Goal: Transaction & Acquisition: Book appointment/travel/reservation

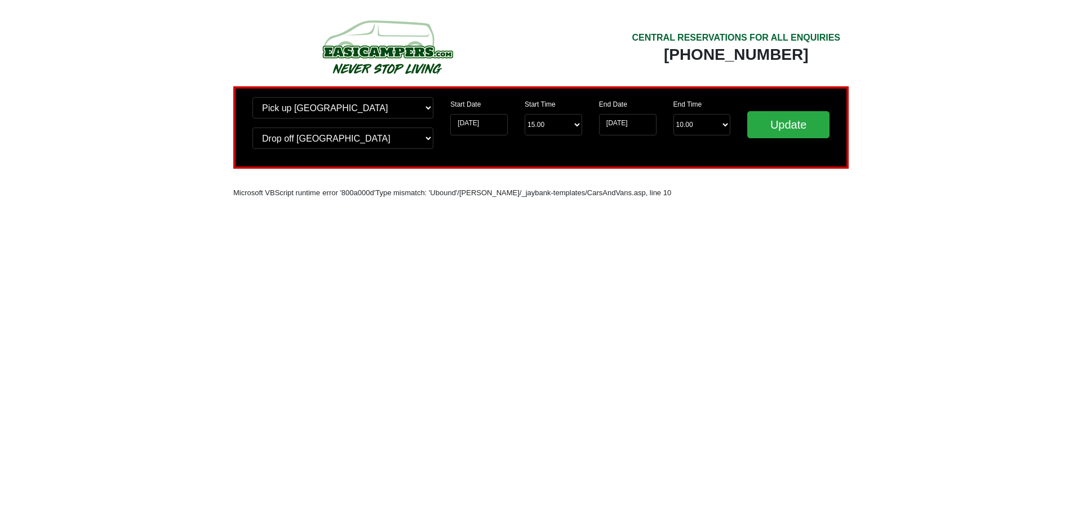
click at [833, 127] on div "Update" at bounding box center [788, 127] width 99 height 61
click at [798, 125] on input "Update" at bounding box center [789, 124] width 82 height 27
click at [783, 127] on input "Update" at bounding box center [789, 124] width 82 height 27
click at [627, 129] on input "[DATE]" at bounding box center [628, 124] width 58 height 21
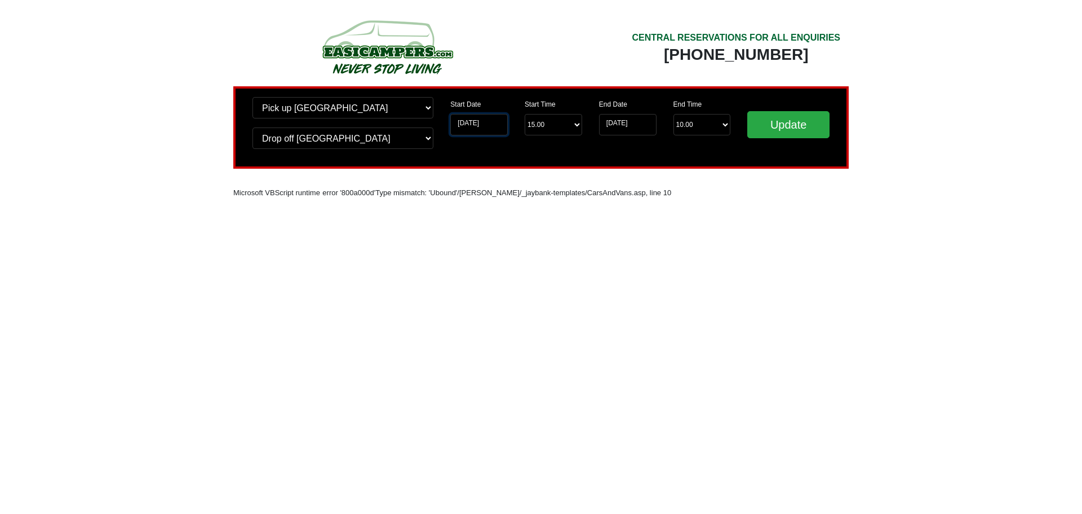
click at [459, 122] on input "[DATE]" at bounding box center [479, 124] width 58 height 21
click at [486, 118] on input "[DATE]" at bounding box center [479, 124] width 58 height 21
click at [480, 127] on input "[DATE]" at bounding box center [479, 124] width 58 height 21
click at [465, 125] on input "[DATE]" at bounding box center [479, 124] width 58 height 21
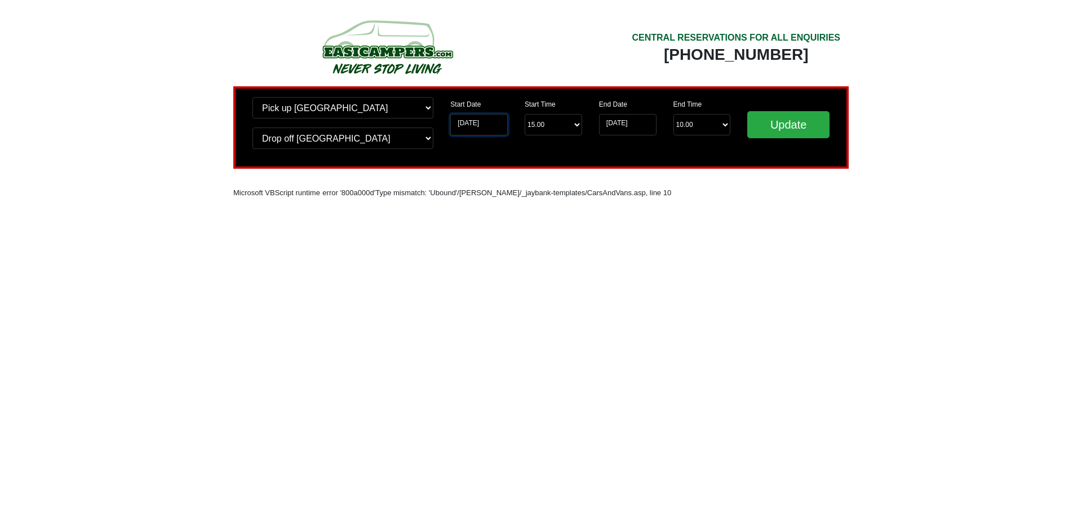
click at [465, 125] on input "[DATE]" at bounding box center [479, 124] width 58 height 21
click at [450, 116] on input "[DATE]" at bounding box center [479, 124] width 58 height 21
click at [461, 123] on input "[DATE]" at bounding box center [479, 124] width 58 height 21
click at [427, 113] on select "Change pick up location? Pick up Edinburgh Birmingham Airport Blackburn Lancash…" at bounding box center [343, 107] width 181 height 21
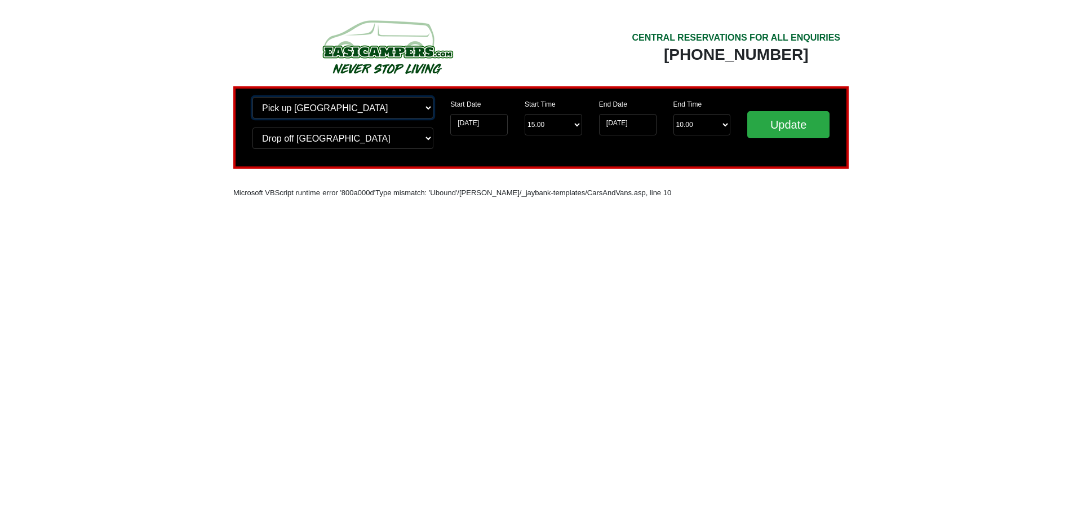
select select "QUE1"
click at [253, 97] on select "Change pick up location? Pick up Edinburgh Birmingham Airport Blackburn Lancash…" at bounding box center [343, 107] width 181 height 21
click at [430, 141] on select "Change drop off location? Drop off Edinburgh Birmingham Airport Blackburn Lanca…" at bounding box center [343, 137] width 181 height 21
select select "QUE1"
click at [253, 127] on select "Change drop off location? Drop off Edinburgh Birmingham Airport Blackburn Lanca…" at bounding box center [343, 137] width 181 height 21
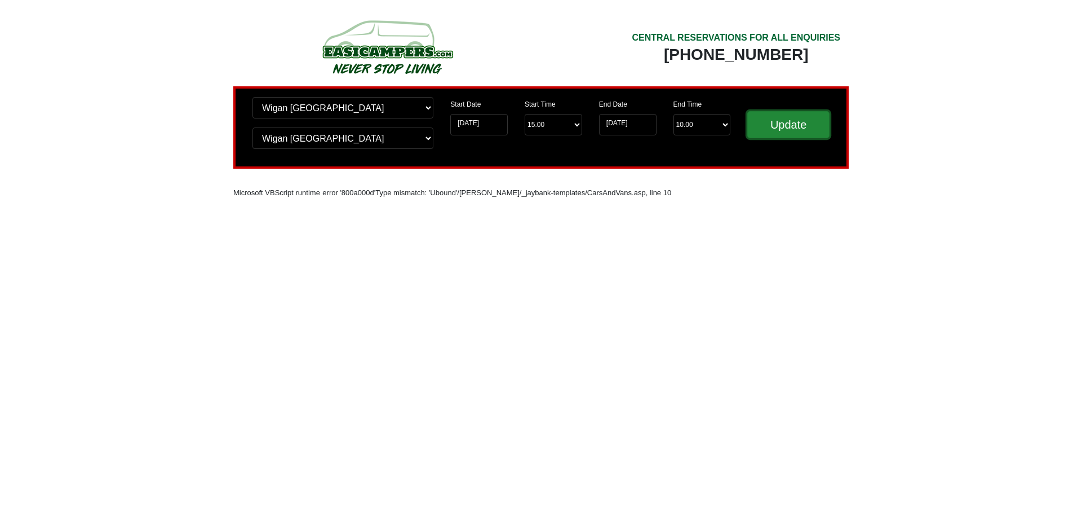
click at [767, 120] on input "Update" at bounding box center [789, 124] width 82 height 27
click at [813, 121] on input "Update" at bounding box center [789, 124] width 82 height 27
click at [620, 125] on input "[DATE]" at bounding box center [628, 124] width 58 height 21
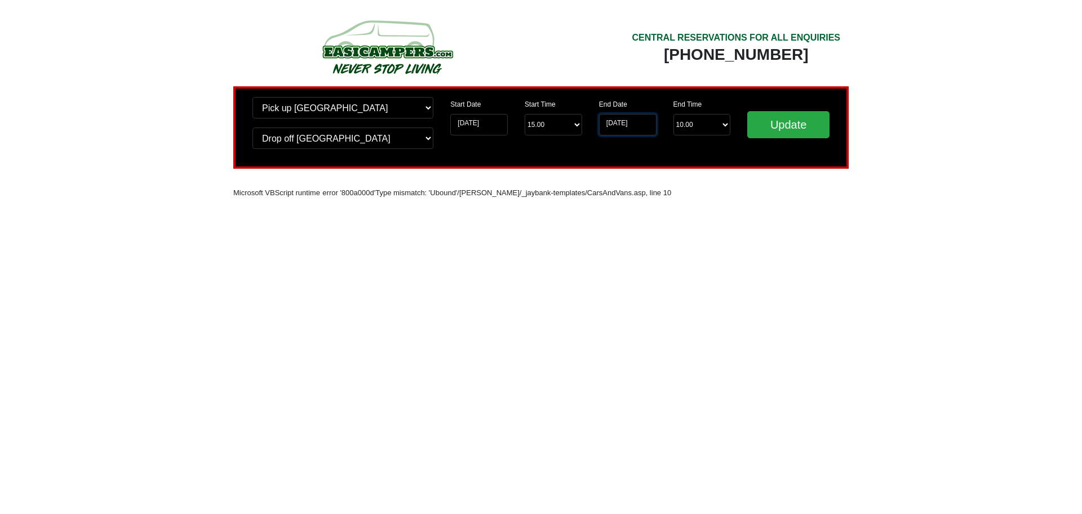
click at [620, 125] on input "[DATE]" at bounding box center [628, 124] width 58 height 21
click at [615, 123] on input "[DATE]" at bounding box center [628, 124] width 58 height 21
click at [613, 122] on input "[DATE]" at bounding box center [628, 124] width 58 height 21
click at [611, 123] on input "[DATE]" at bounding box center [628, 124] width 58 height 21
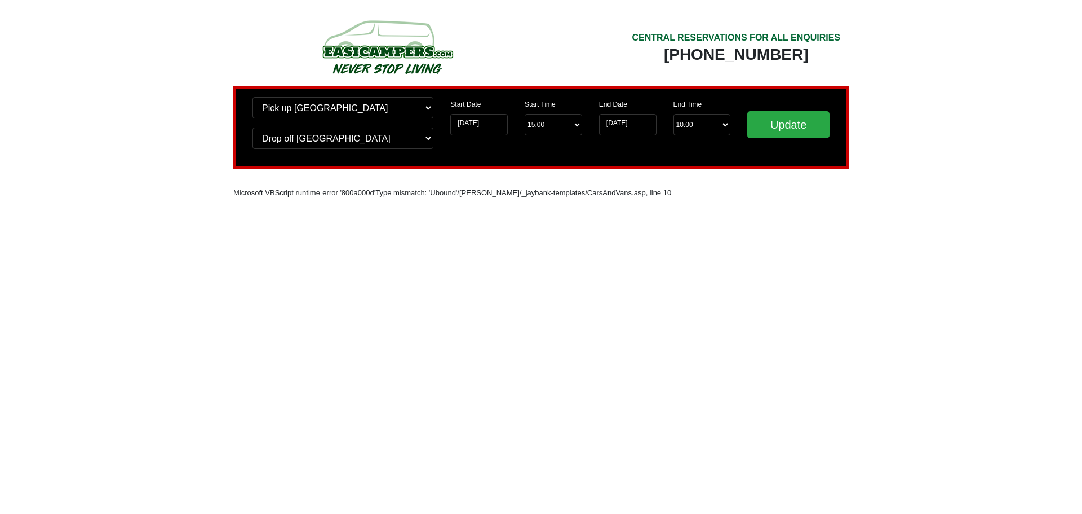
click at [775, 235] on html "CENTRAL RESERVATIONS FOR ALL ENQUIRIES 00 44 ( 0 ) 1942 778899 Easicampers Book…" at bounding box center [541, 117] width 1082 height 235
click at [603, 117] on input "[DATE]" at bounding box center [628, 124] width 58 height 21
click at [614, 129] on input "[DATE]" at bounding box center [628, 124] width 58 height 21
click at [612, 124] on input "[DATE]" at bounding box center [628, 124] width 58 height 21
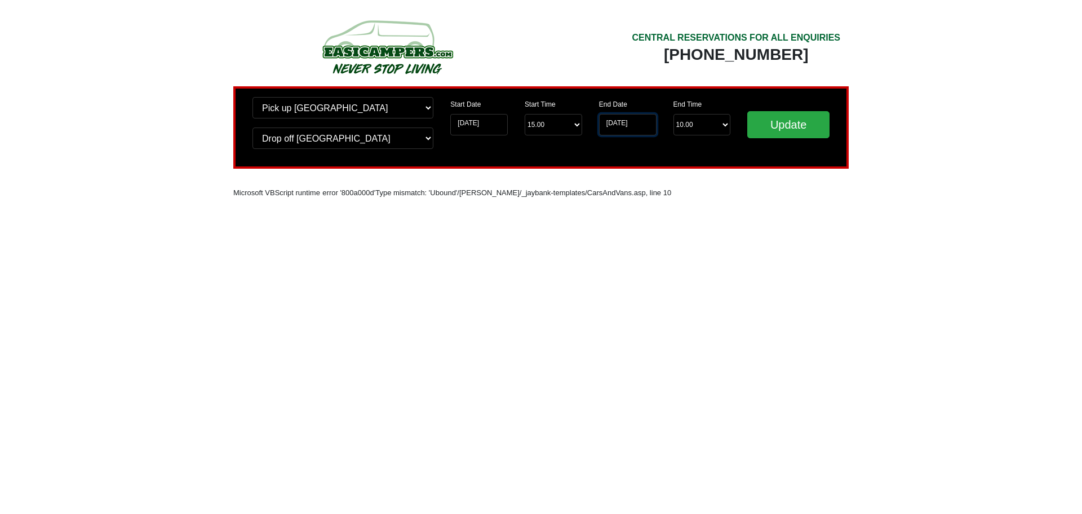
click at [614, 125] on input "[DATE]" at bounding box center [628, 124] width 58 height 21
click at [780, 134] on input "Update" at bounding box center [789, 124] width 82 height 27
click at [800, 132] on input "Update" at bounding box center [789, 124] width 82 height 27
click at [780, 122] on input "Update" at bounding box center [789, 124] width 82 height 27
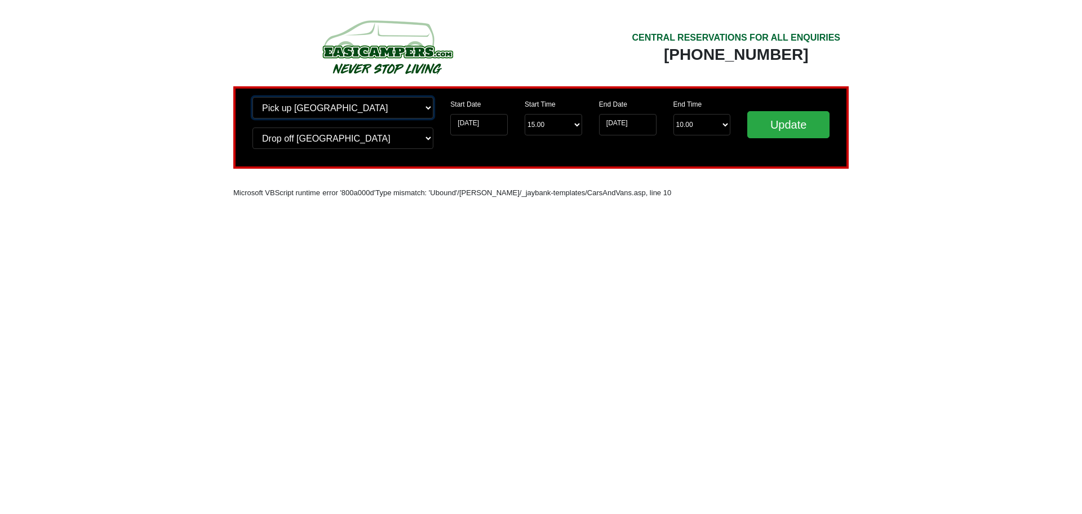
click at [395, 110] on select "Change pick up location? Pick up Wigan Birmingham Airport Blackburn Lancashire …" at bounding box center [343, 107] width 181 height 21
click at [557, 223] on div "CENTRAL RESERVATIONS FOR ALL ENQUIRIES 00 44 ( 0 ) 1942 778899 Easicampers Book…" at bounding box center [541, 140] width 626 height 190
click at [501, 123] on input "[DATE]" at bounding box center [479, 124] width 58 height 21
click at [463, 125] on input "[DATE]" at bounding box center [479, 124] width 58 height 21
click at [696, 212] on div "CENTRAL RESERVATIONS FOR ALL ENQUIRIES 00 44 ( 0 ) 1942 778899 Easicampers Book…" at bounding box center [541, 140] width 626 height 190
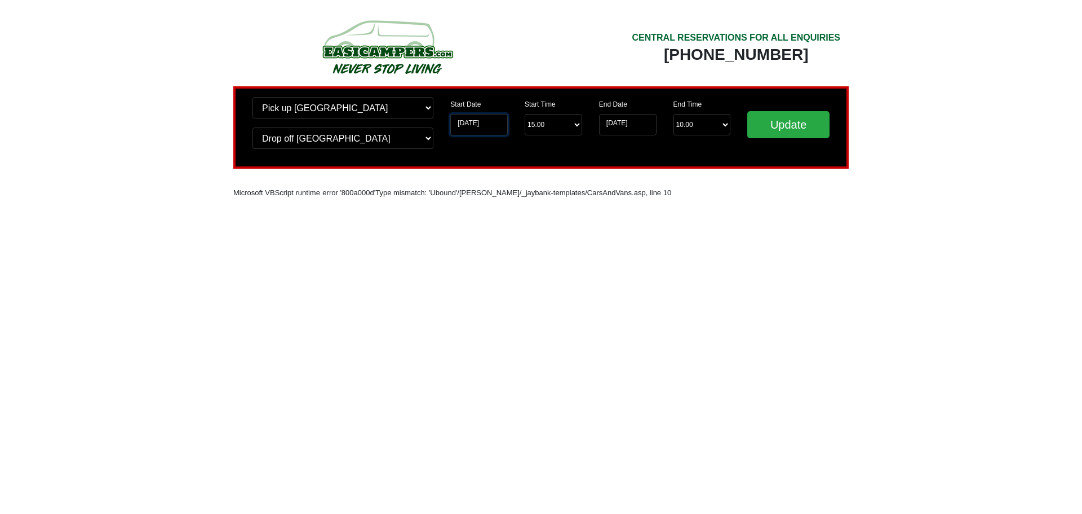
click at [460, 129] on input "[DATE]" at bounding box center [479, 124] width 58 height 21
click at [464, 115] on input "[DATE]" at bounding box center [479, 124] width 58 height 21
click at [465, 125] on input "[DATE]" at bounding box center [479, 124] width 58 height 21
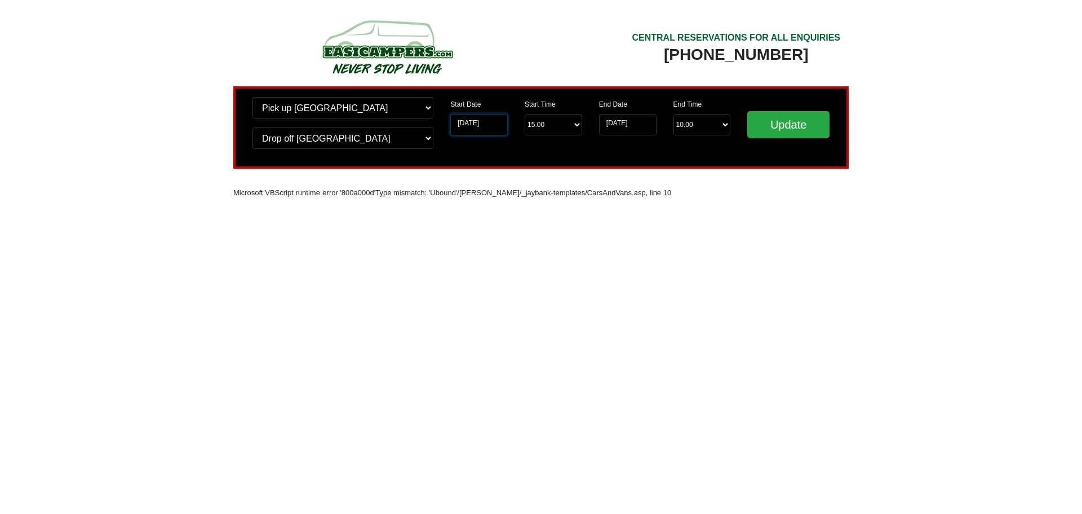
click at [463, 125] on input "[DATE]" at bounding box center [479, 124] width 58 height 21
click at [478, 122] on input "[DATE]" at bounding box center [479, 124] width 58 height 21
click at [477, 122] on input "[DATE]" at bounding box center [479, 124] width 58 height 21
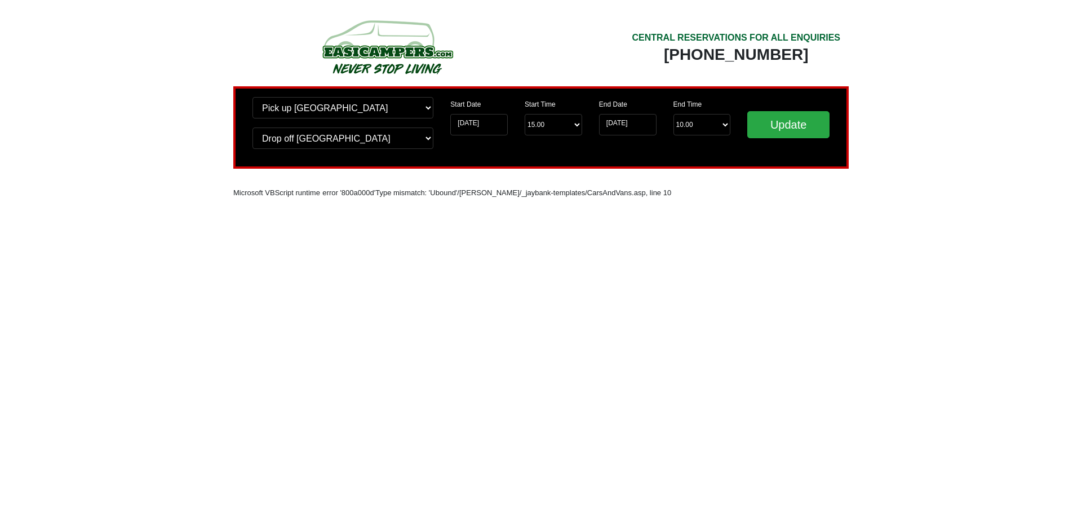
click at [573, 148] on div "Start Date 15-10-2025 Start Time Start Time 15.00 -------- 11.00 am (Saturday &…" at bounding box center [516, 127] width 149 height 61
click at [626, 129] on input "22-10-2025" at bounding box center [628, 124] width 58 height 21
click at [695, 125] on select "End Time 10.00 -------- 08.00 am 09.00 am 10.00 am 11.00 am (Sunday Only)" at bounding box center [703, 124] width 58 height 21
select select "08.00"
click at [674, 114] on select "End Time 10.00 -------- 08.00 am 09.00 am 10.00 am 11.00 am (Sunday Only)" at bounding box center [703, 124] width 58 height 21
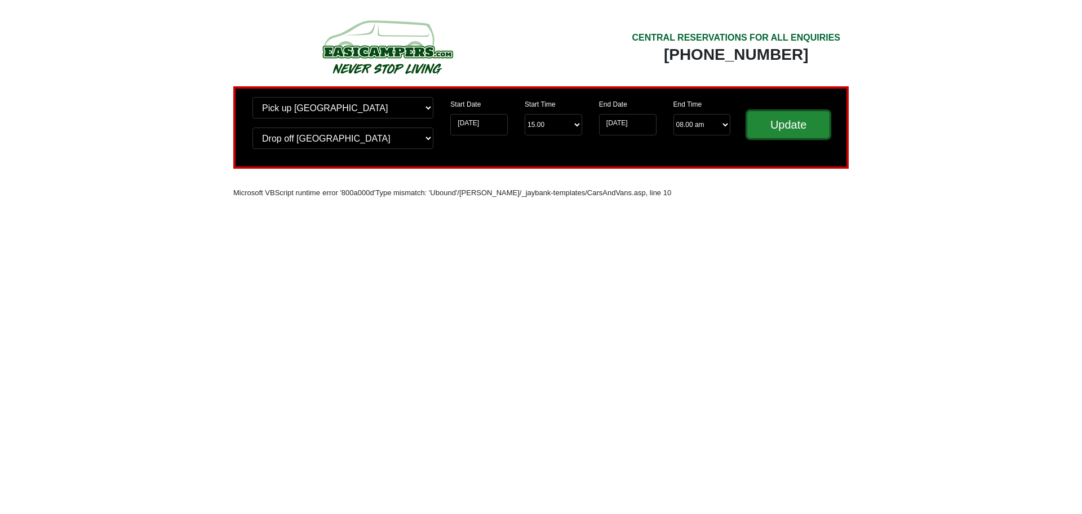
click at [781, 131] on input "Update" at bounding box center [789, 124] width 82 height 27
click at [708, 136] on div "End Date [DATE] End Time End Time 08.00 -------- 08.00 am 09.00 am 10.00 am 11.…" at bounding box center [665, 127] width 149 height 61
click at [616, 121] on input "[DATE]" at bounding box center [628, 124] width 58 height 21
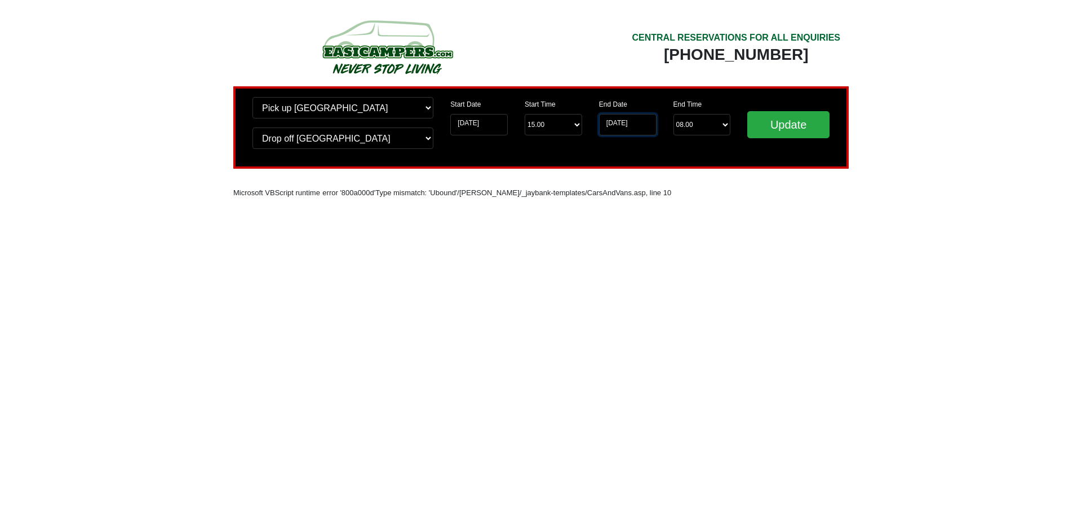
click at [618, 134] on input "[DATE]" at bounding box center [628, 124] width 58 height 21
click at [629, 147] on div "End Date [DATE] End Time End Time 08.00 -------- 08.00 am 09.00 am 10.00 am 11.…" at bounding box center [665, 127] width 149 height 61
click at [542, 126] on select "Start Time 15.00 -------- 11.00 am ([DATE] & [DATE] Only) 12.00 pm ([DATE]) 13.…" at bounding box center [554, 124] width 58 height 21
select select "14.00"
click at [525, 114] on select "Start Time 15.00 -------- 11.00 am ([DATE] & [DATE] Only) 12.00 pm ([DATE]) 13.…" at bounding box center [554, 124] width 58 height 21
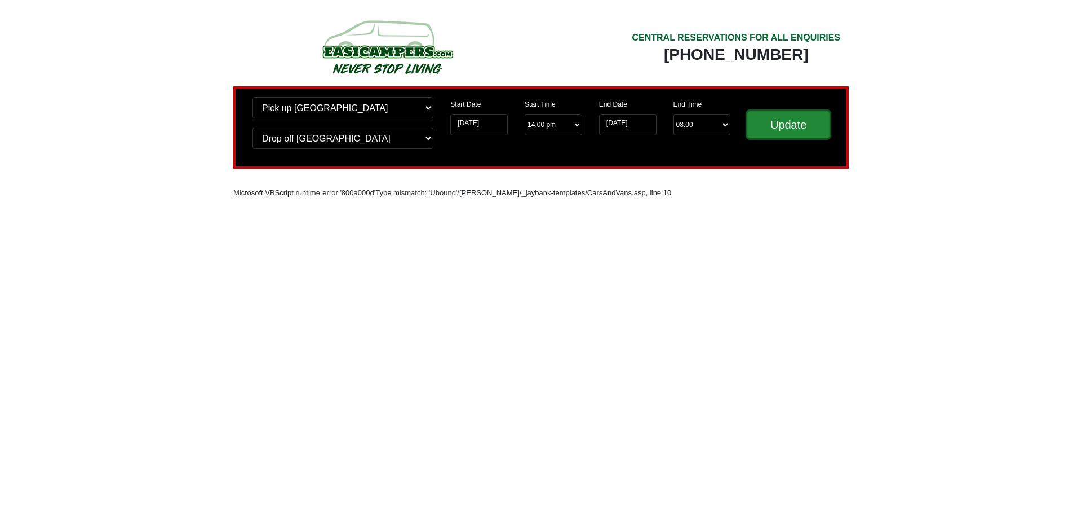
click at [798, 130] on input "Update" at bounding box center [789, 124] width 82 height 27
click at [794, 132] on input "Update" at bounding box center [789, 124] width 82 height 27
click at [394, 138] on select "Change drop off location? Drop off Wigan Birmingham Airport Blackburn Lancashir…" at bounding box center [343, 137] width 181 height 21
select select "BIR"
click at [253, 127] on select "Change drop off location? Drop off Wigan Birmingham Airport Blackburn Lancashir…" at bounding box center [343, 137] width 181 height 21
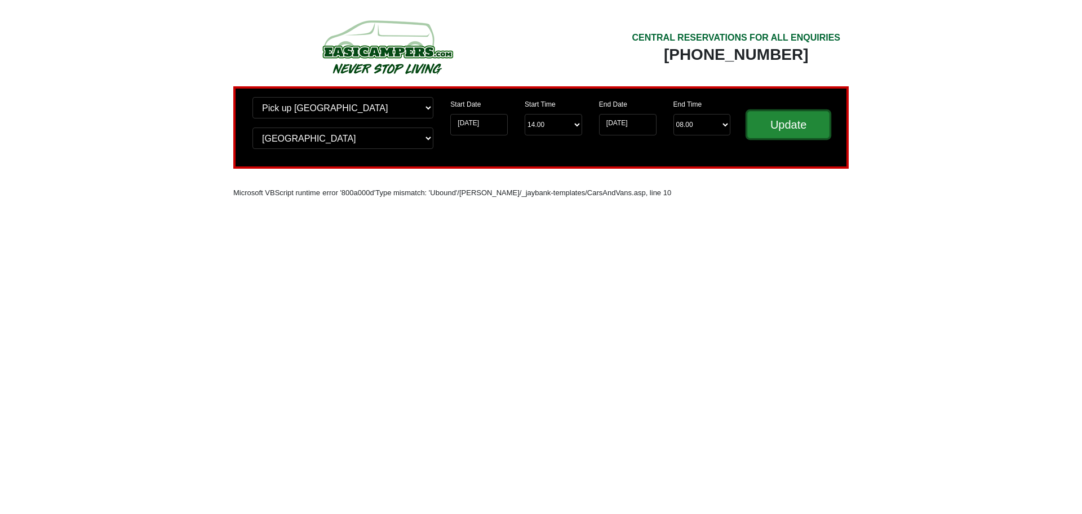
click at [767, 125] on input "Update" at bounding box center [789, 124] width 82 height 27
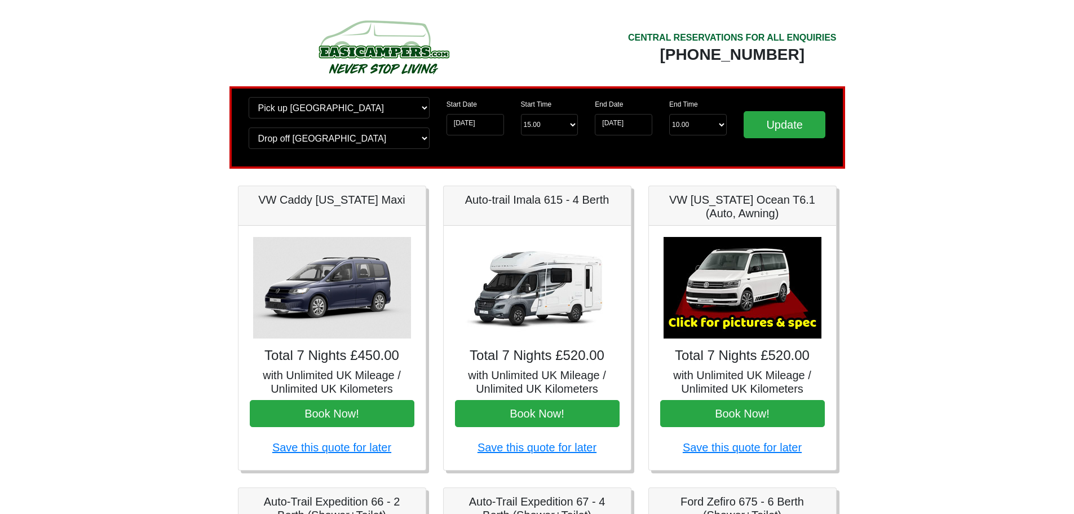
drag, startPoint x: 792, startPoint y: 204, endPoint x: 630, endPoint y: 178, distance: 163.9
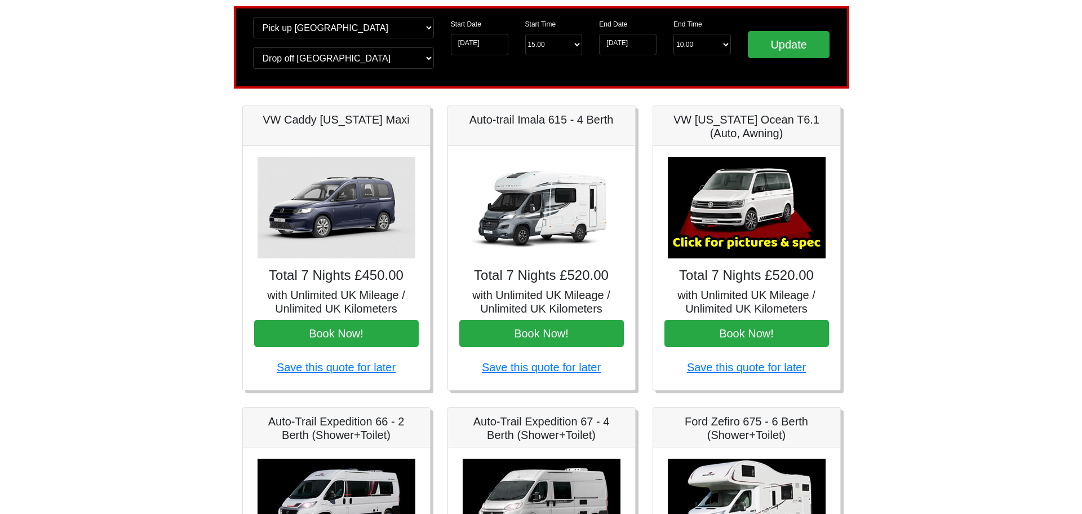
scroll to position [56, 0]
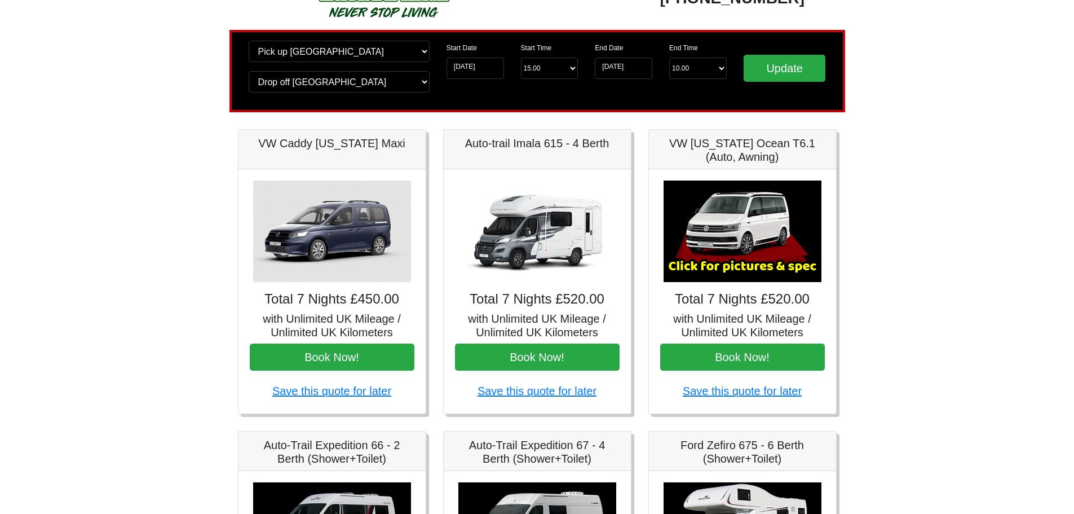
click at [792, 255] on img at bounding box center [743, 230] width 158 height 101
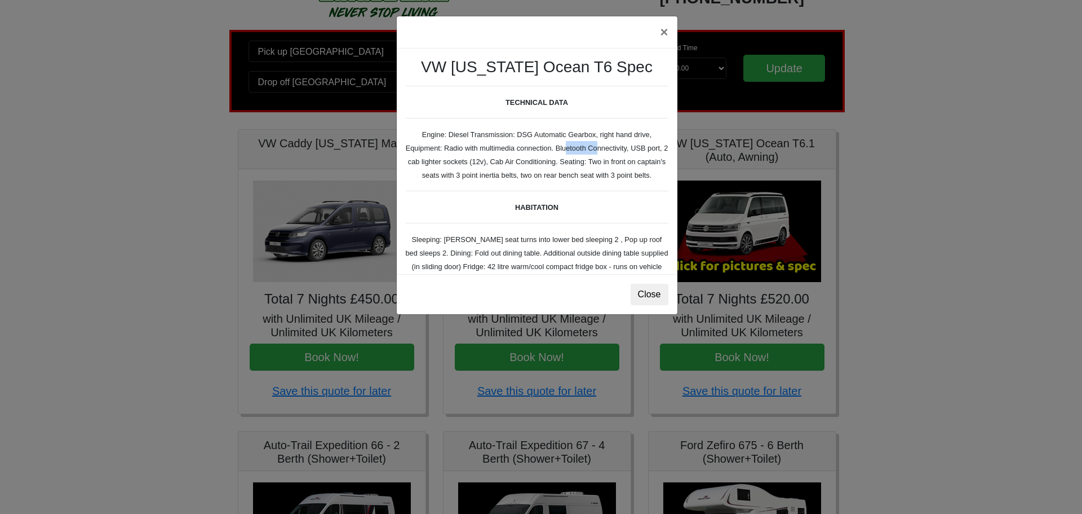
drag, startPoint x: 568, startPoint y: 148, endPoint x: 599, endPoint y: 149, distance: 30.5
click at [599, 149] on small "TECHNICAL DATA Engine: Diesel Transmission: DSG Automatic Gearbox, right hand d…" at bounding box center [537, 310] width 263 height 449
drag, startPoint x: 435, startPoint y: 162, endPoint x: 458, endPoint y: 163, distance: 22.6
click at [458, 163] on small "TECHNICAL DATA Engine: Diesel Transmission: DSG Automatic Gearbox, right hand d…" at bounding box center [537, 310] width 263 height 449
click at [570, 154] on div "VW California Ocean T6 Spec TECHNICAL DATA Engine: Diesel Transmission: DSG Aut…" at bounding box center [537, 161] width 281 height 226
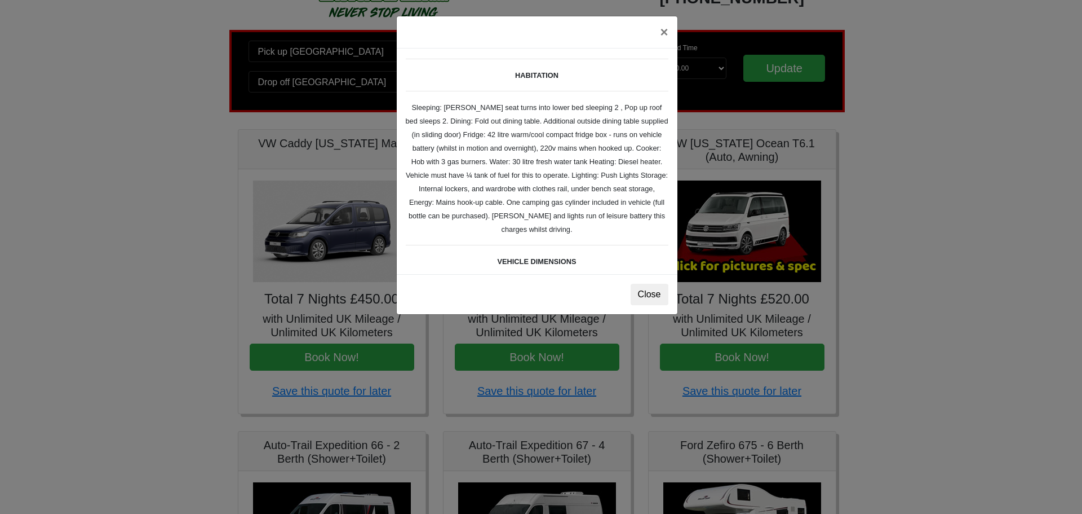
scroll to position [169, 0]
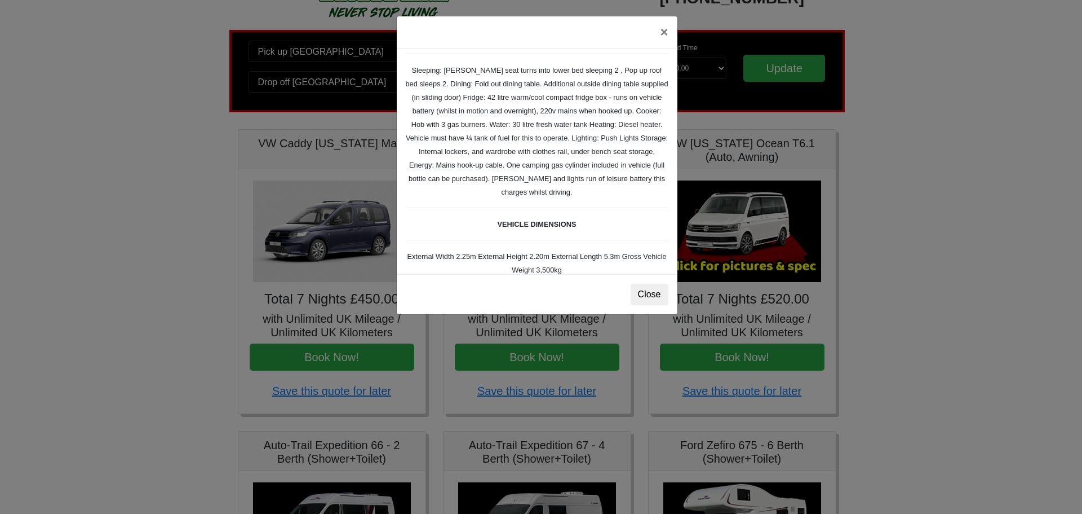
click at [480, 86] on small "TECHNICAL DATA Engine: Diesel Transmission: DSG Automatic Gearbox, right hand d…" at bounding box center [537, 141] width 263 height 449
click at [619, 89] on div "VW California Ocean T6 Spec TECHNICAL DATA Engine: Diesel Transmission: DSG Aut…" at bounding box center [537, 161] width 281 height 226
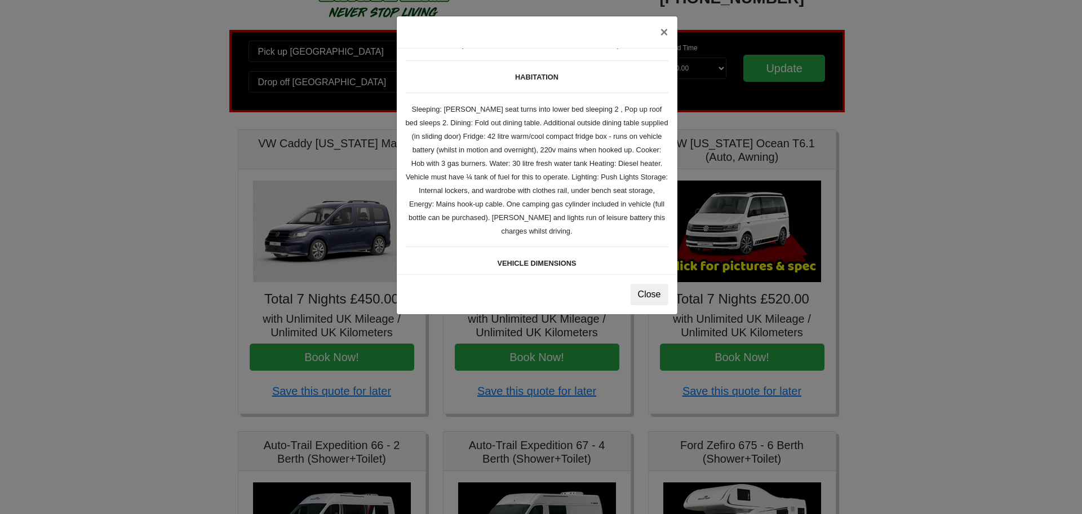
scroll to position [113, 0]
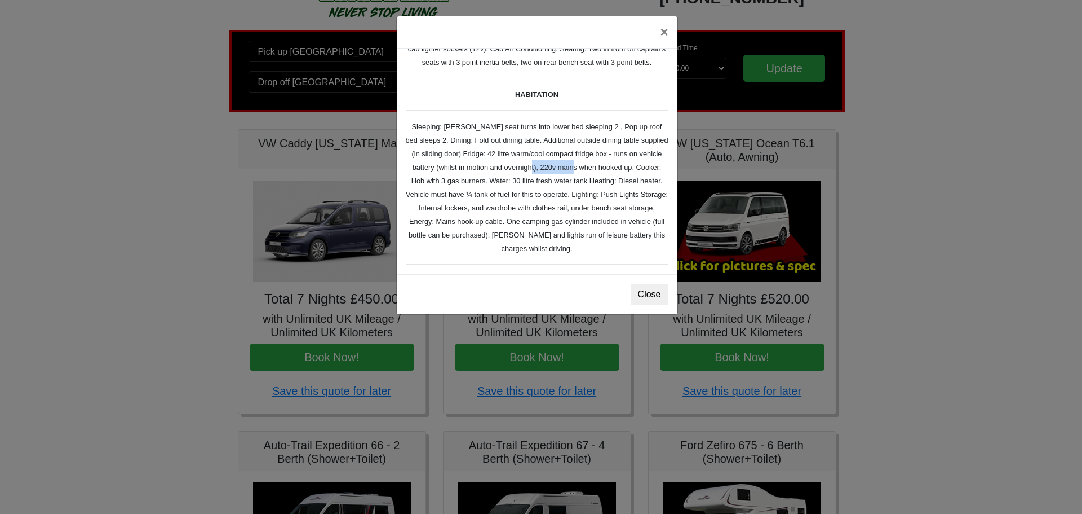
drag, startPoint x: 544, startPoint y: 184, endPoint x: 592, endPoint y: 182, distance: 48.0
click at [592, 182] on small "TECHNICAL DATA Engine: Diesel Transmission: DSG Automatic Gearbox, right hand d…" at bounding box center [537, 197] width 263 height 449
drag, startPoint x: 406, startPoint y: 189, endPoint x: 496, endPoint y: 202, distance: 91.1
click at [496, 202] on div "VW California Ocean T6 Spec TECHNICAL DATA Engine: Diesel Transmission: DSG Aut…" at bounding box center [537, 161] width 281 height 226
click at [527, 196] on small "TECHNICAL DATA Engine: Diesel Transmission: DSG Automatic Gearbox, right hand d…" at bounding box center [537, 197] width 263 height 449
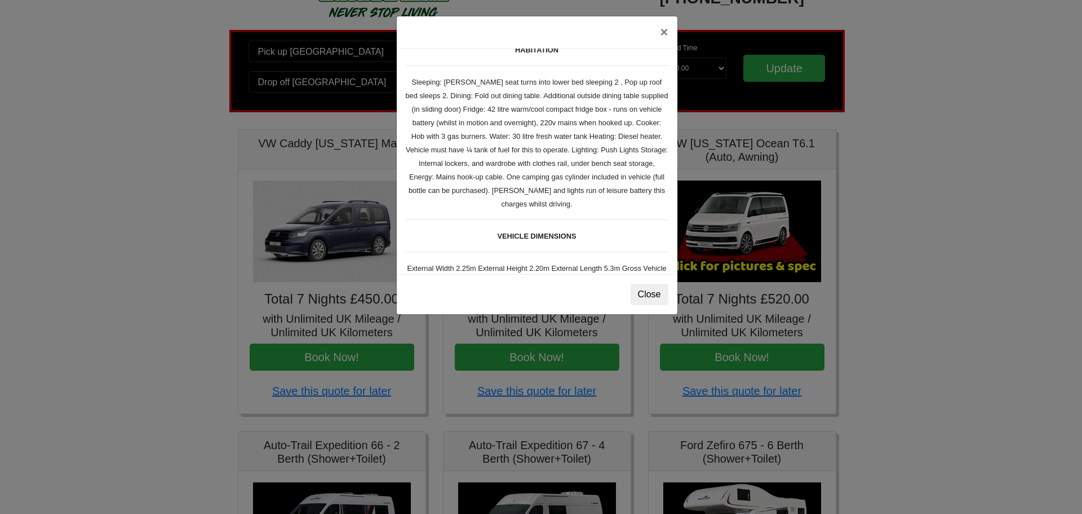
scroll to position [169, 0]
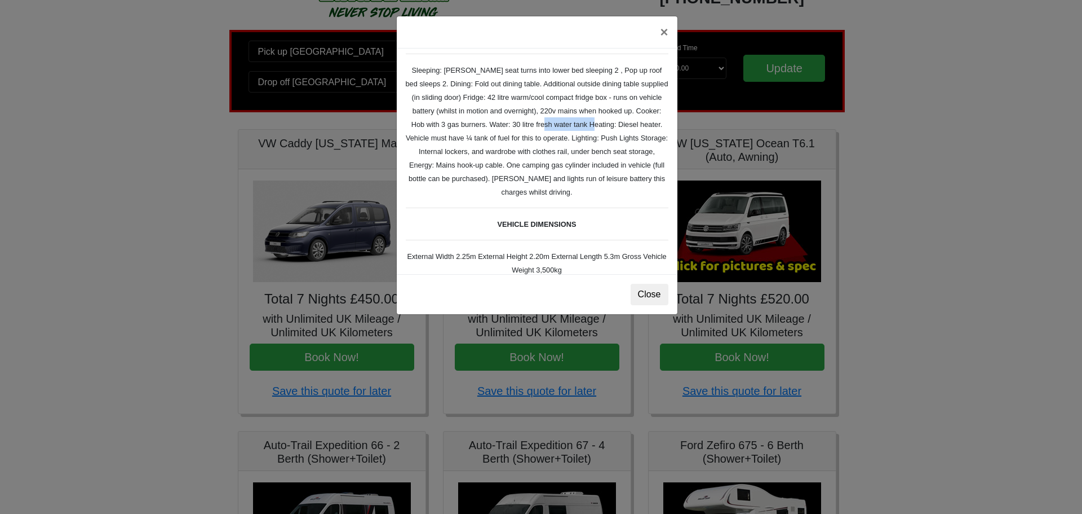
drag, startPoint x: 563, startPoint y: 134, endPoint x: 609, endPoint y: 136, distance: 45.8
click at [609, 136] on small "TECHNICAL DATA Engine: Diesel Transmission: DSG Automatic Gearbox, right hand d…" at bounding box center [537, 141] width 263 height 449
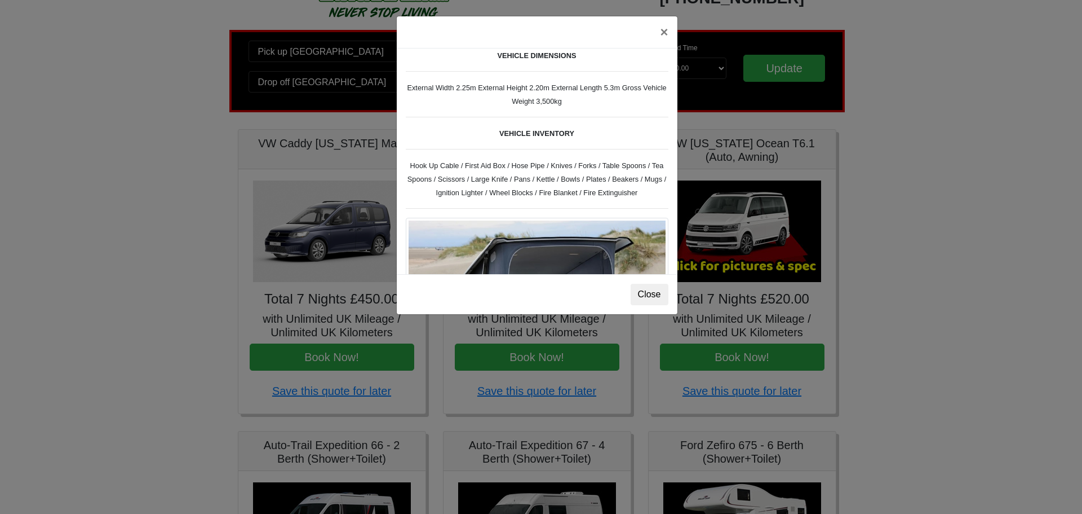
scroll to position [338, 0]
click at [559, 185] on div "VW California Ocean T6 Spec TECHNICAL DATA Engine: Diesel Transmission: DSG Aut…" at bounding box center [537, 161] width 281 height 226
drag, startPoint x: 648, startPoint y: 205, endPoint x: 394, endPoint y: 181, distance: 254.8
click at [394, 181] on div "× VW [US_STATE] Ocean T6 Spec TECHNICAL DATA Engine: Diesel Transmission: DSG A…" at bounding box center [541, 257] width 1082 height 514
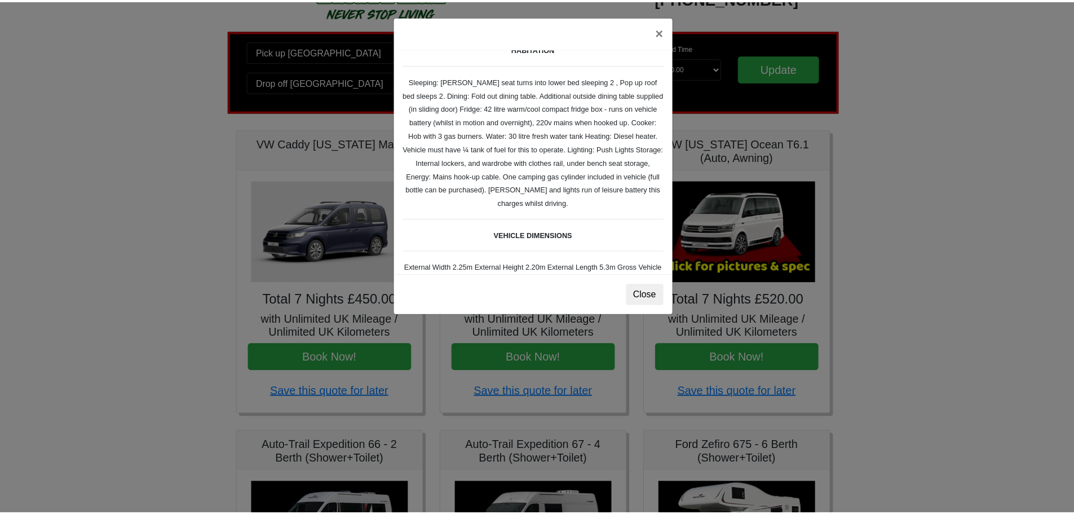
scroll to position [0, 0]
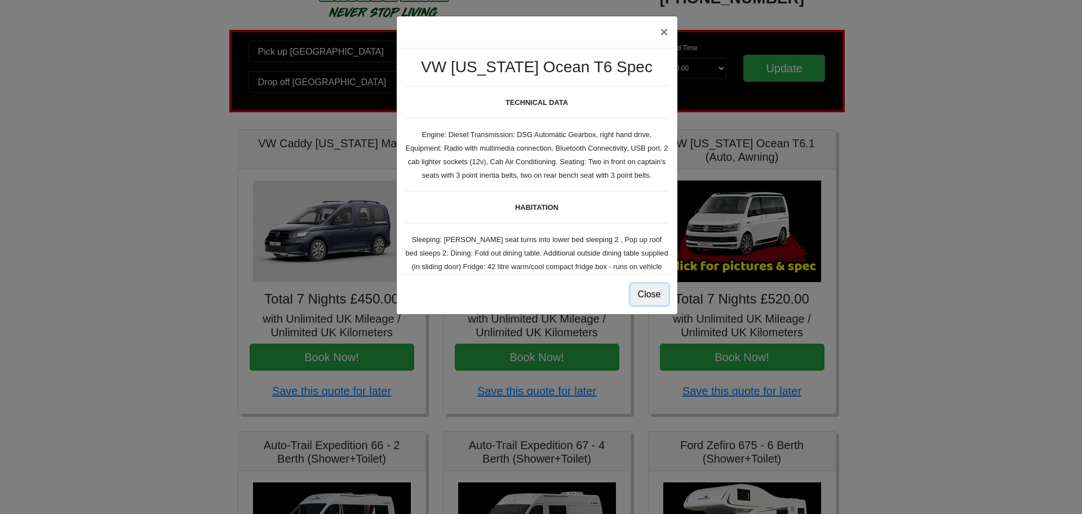
click at [660, 290] on button "Close" at bounding box center [650, 294] width 38 height 21
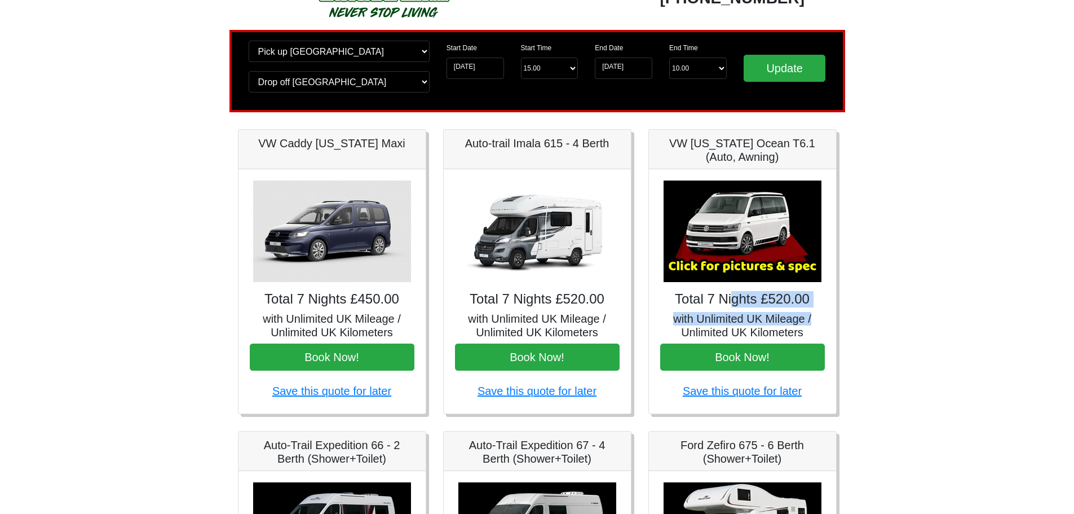
drag, startPoint x: 733, startPoint y: 295, endPoint x: 872, endPoint y: 315, distance: 140.6
click at [774, 325] on h5 "with Unlimited UK Mileage / Unlimited UK Kilometers" at bounding box center [742, 325] width 165 height 27
click at [759, 326] on h5 "with Unlimited UK Mileage / Unlimited UK Kilometers" at bounding box center [742, 325] width 165 height 27
drag, startPoint x: 848, startPoint y: 320, endPoint x: 699, endPoint y: 309, distance: 149.8
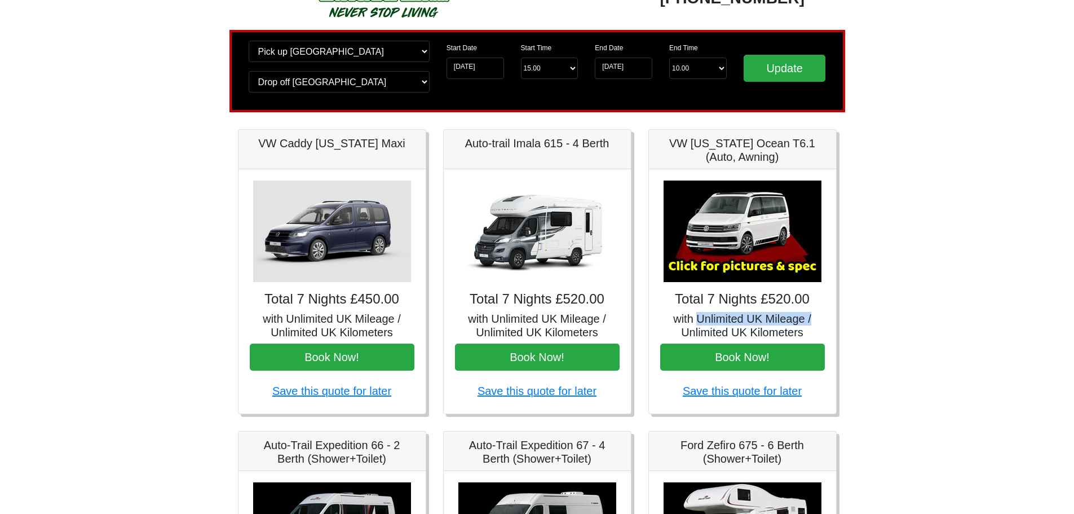
click at [820, 341] on div "× VW California Ocean T6 Spec TECHNICAL DATA Engine: Diesel Transmission: DSG A…" at bounding box center [742, 291] width 187 height 244
click at [741, 317] on h5 "with Unlimited UK Mileage / Unlimited UK Kilometers" at bounding box center [742, 325] width 165 height 27
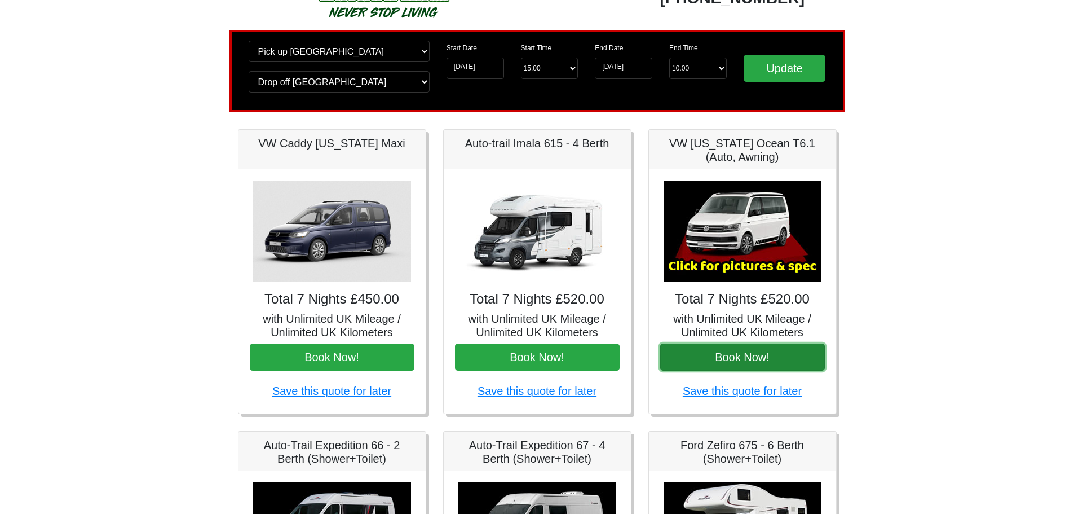
click at [764, 343] on button "Book Now!" at bounding box center [742, 356] width 165 height 27
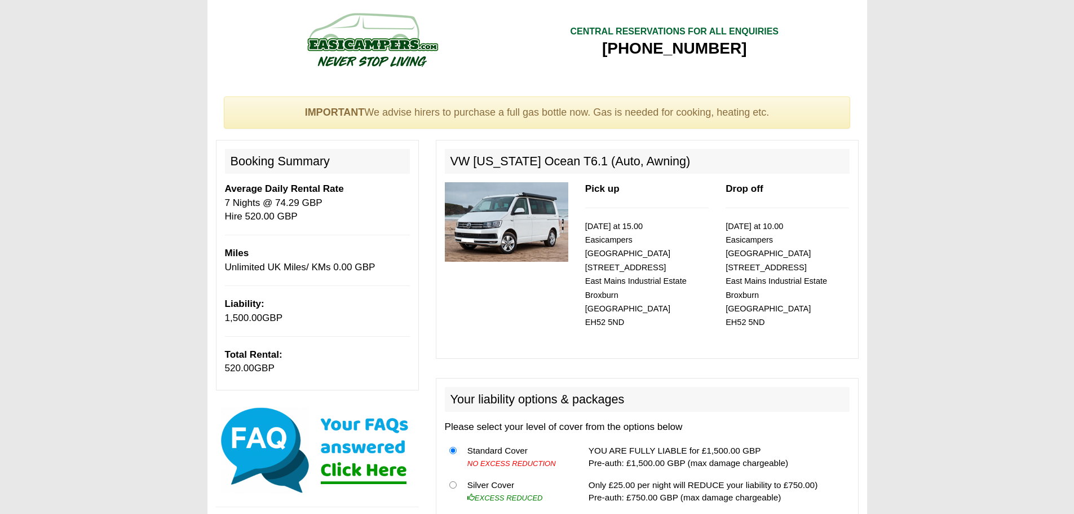
click at [346, 216] on p "Average Daily Rental Rate 7 Nights @ 74.29 GBP Hire 520.00 GBP" at bounding box center [317, 202] width 185 height 41
click at [521, 85] on div at bounding box center [372, 46] width 313 height 77
click at [529, 107] on div "IMPORTANT We advise hirers to purchase a full gas bottle now. Gas is needed for…" at bounding box center [537, 112] width 627 height 33
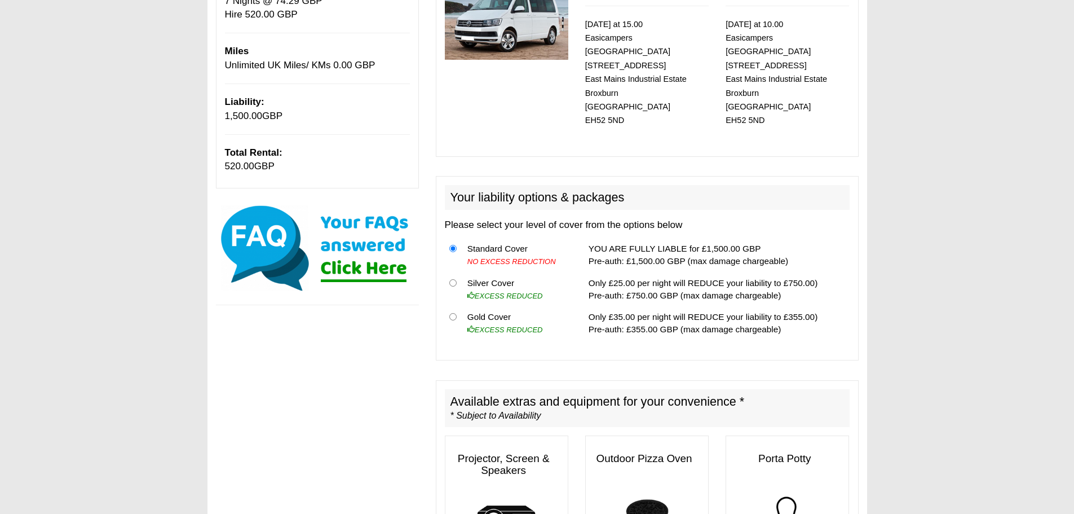
scroll to position [338, 0]
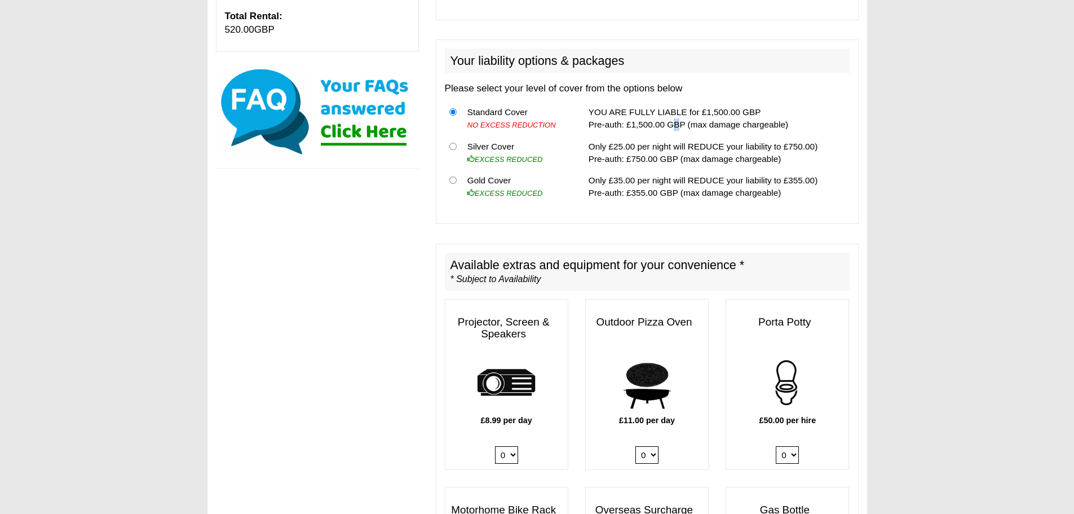
drag, startPoint x: 714, startPoint y: 144, endPoint x: 669, endPoint y: 114, distance: 54.3
click at [669, 114] on td "YOU ARE FULLY LIABLE for £1,500.00 GBP Pre-auth: £1,500.00 GBP (max damage char…" at bounding box center [717, 118] width 266 height 34
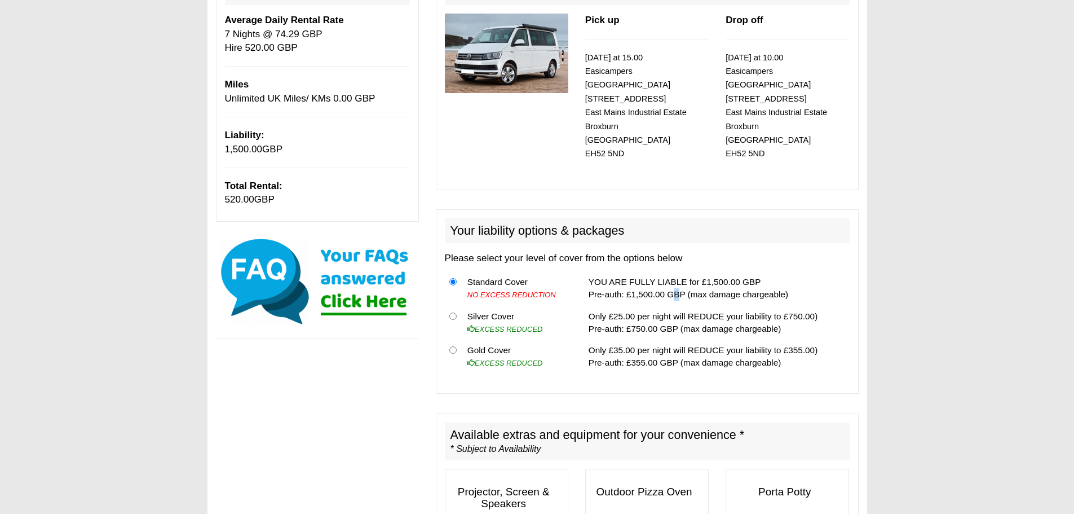
scroll to position [169, 0]
click at [763, 339] on td "Only £35.00 per night will REDUCE your liability to £355.00) Pre-auth: £355.00 …" at bounding box center [717, 356] width 266 height 34
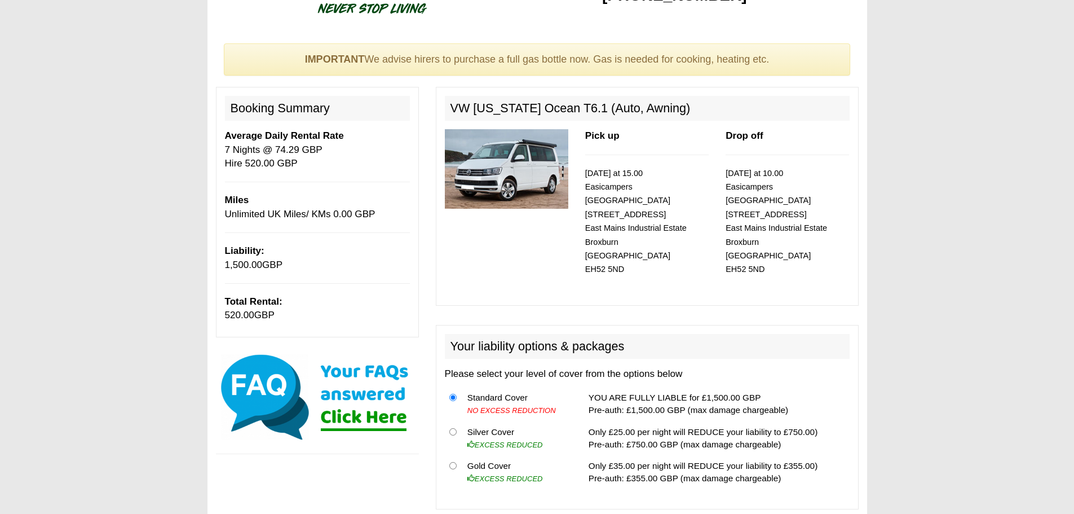
scroll to position [0, 0]
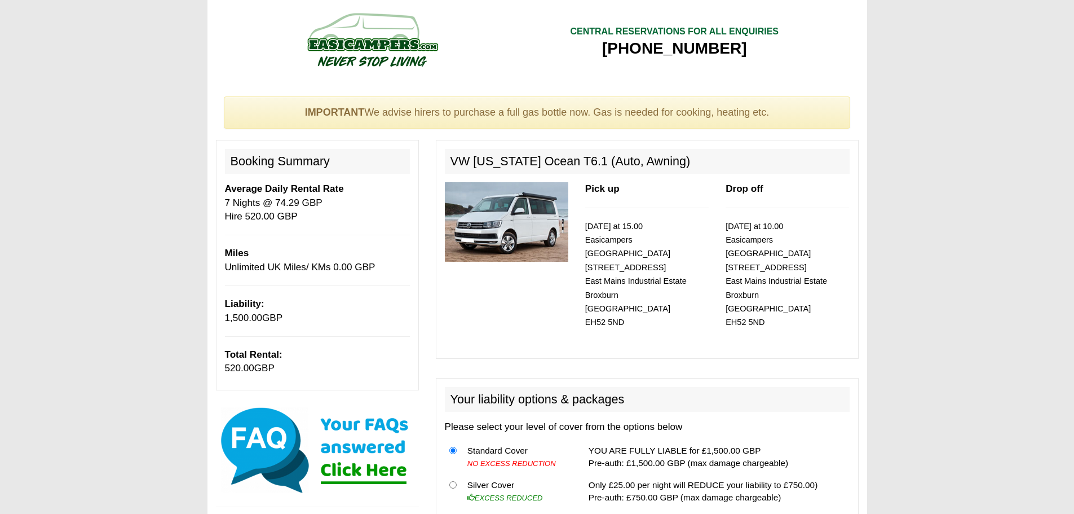
click at [352, 41] on img at bounding box center [372, 39] width 214 height 62
drag, startPoint x: 501, startPoint y: 26, endPoint x: 387, endPoint y: 5, distance: 116.0
click at [496, 25] on div at bounding box center [372, 46] width 313 height 77
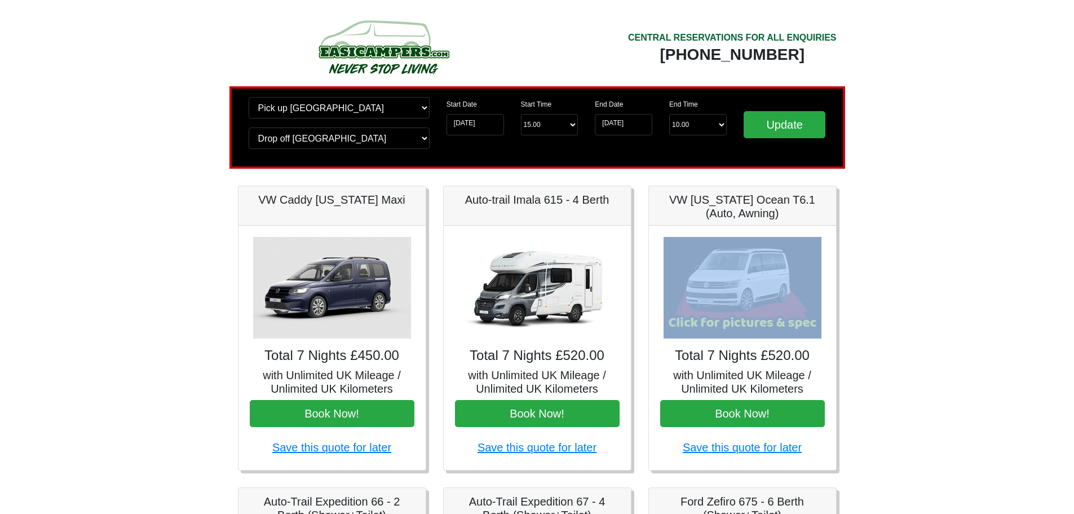
click at [747, 249] on div "× VW California Ocean T6 Spec TECHNICAL DATA Engine: Diesel Transmission: DSG A…" at bounding box center [742, 348] width 187 height 244
click at [748, 250] on img at bounding box center [743, 287] width 158 height 101
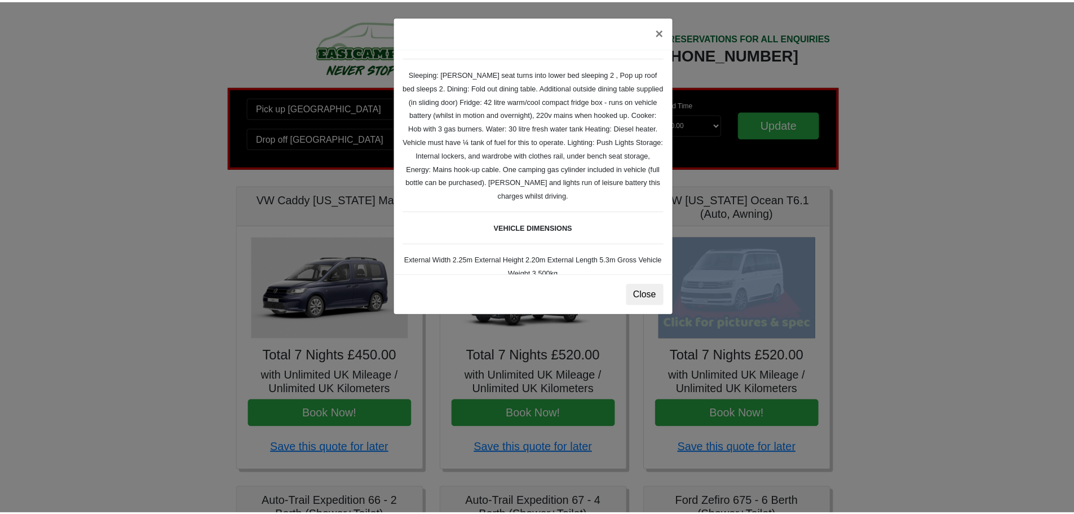
scroll to position [169, 0]
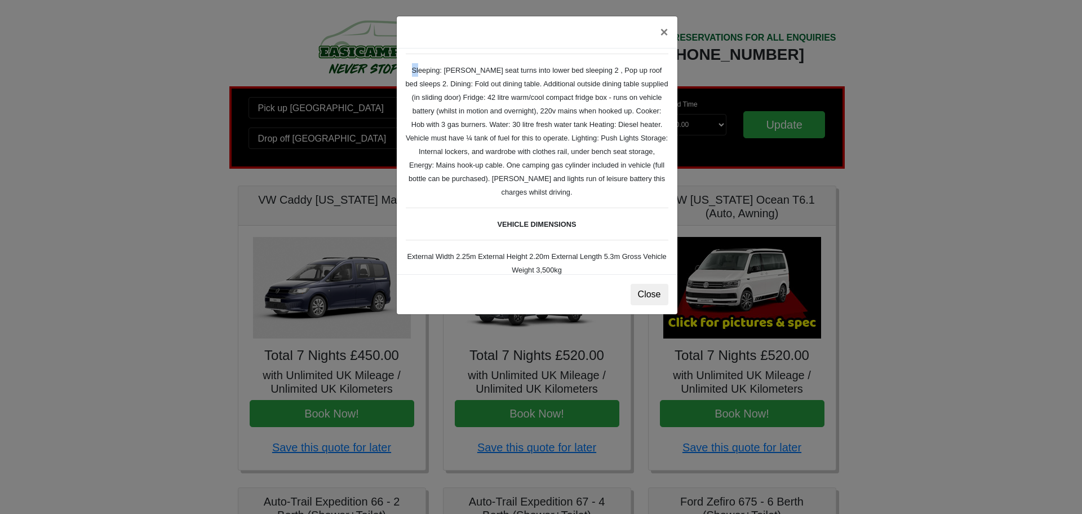
drag, startPoint x: 404, startPoint y: 76, endPoint x: 601, endPoint y: 215, distance: 241.5
click at [601, 215] on div "VW California Ocean T6 Spec TECHNICAL DATA Engine: Diesel Transmission: DSG Aut…" at bounding box center [537, 161] width 281 height 226
copy small
click at [664, 42] on button "×" at bounding box center [664, 32] width 26 height 32
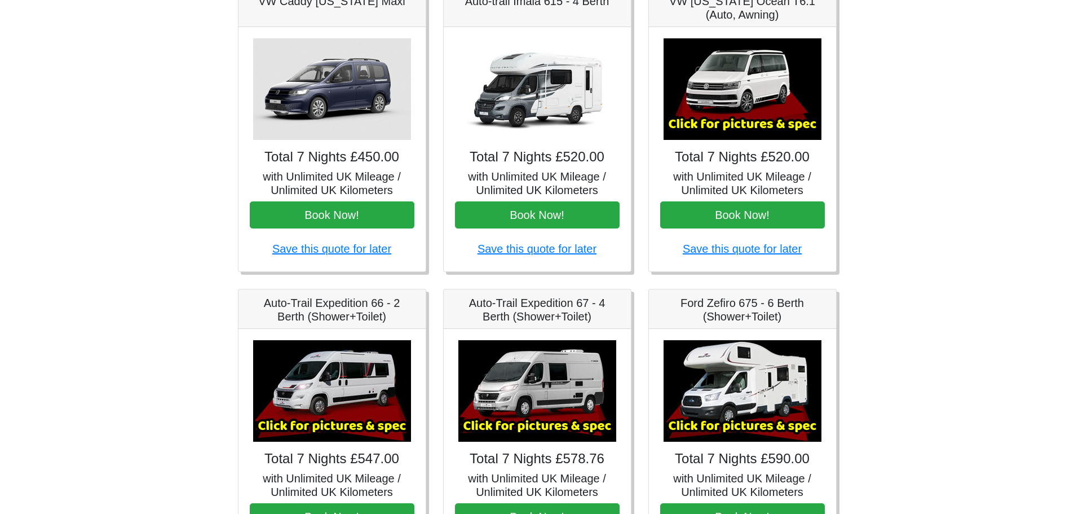
scroll to position [113, 0]
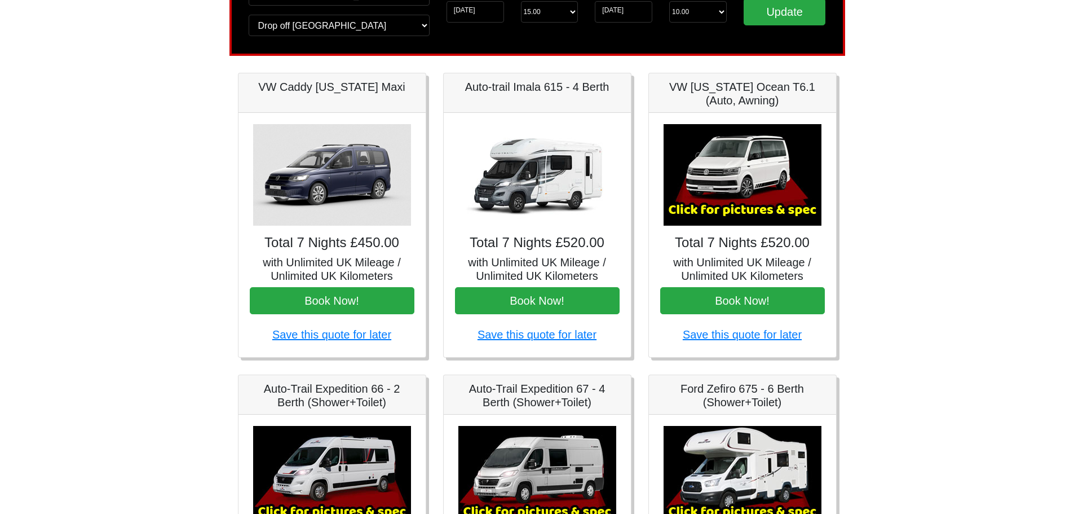
click at [774, 107] on h5 "VW [US_STATE] Ocean T6.1 (Auto, Awning)" at bounding box center [742, 93] width 165 height 27
click at [757, 313] on div "× VW California Ocean T6 Spec TECHNICAL DATA Engine: Diesel Transmission: DSG A…" at bounding box center [742, 235] width 187 height 244
click at [759, 289] on button "Book Now!" at bounding box center [742, 300] width 165 height 27
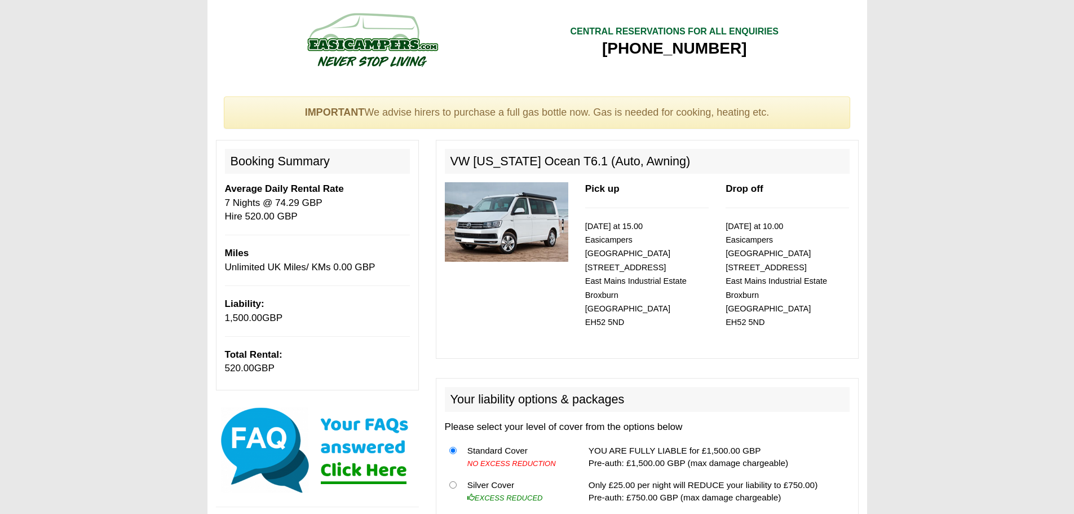
click at [465, 239] on img at bounding box center [506, 221] width 123 height 79
click at [516, 227] on img at bounding box center [506, 221] width 123 height 79
click at [625, 213] on div "Pick up 10/11/2025 at 15.00 Easicampers Edinburgh 1 Drovers Road East Mains Ind…" at bounding box center [647, 265] width 140 height 167
click at [627, 213] on div "Pick up 10/11/2025 at 15.00 Easicampers Edinburgh 1 Drovers Road East Mains Ind…" at bounding box center [647, 265] width 140 height 167
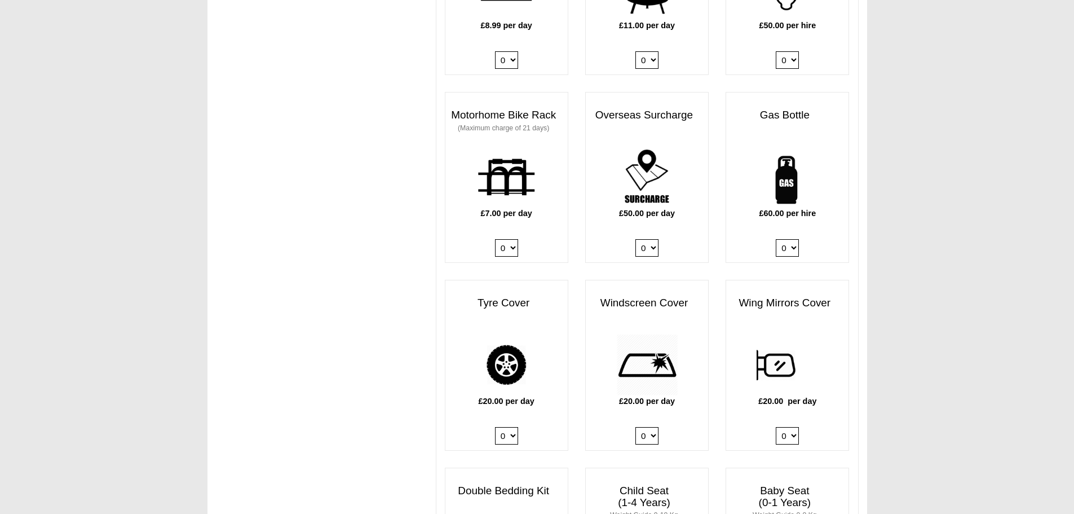
click at [855, 232] on div "Gas Bottle £60.00 per hire 0 1" at bounding box center [787, 177] width 140 height 171
click at [919, 244] on body "10 11 2025 ------- 2025 ------- Sorry, you dont qualify :( CENTRAL RESERVATIONS…" at bounding box center [537, 460] width 1074 height 2386
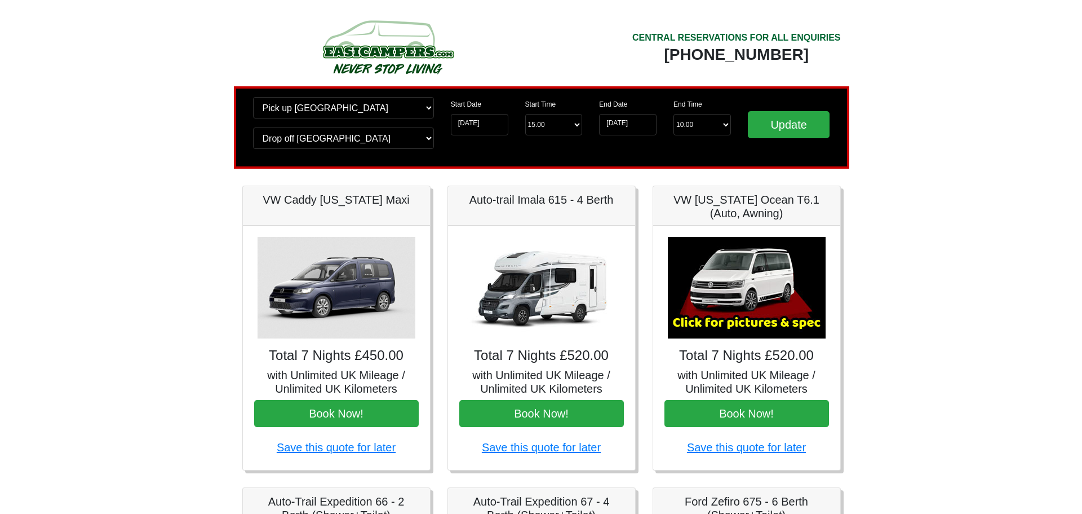
scroll to position [113, 0]
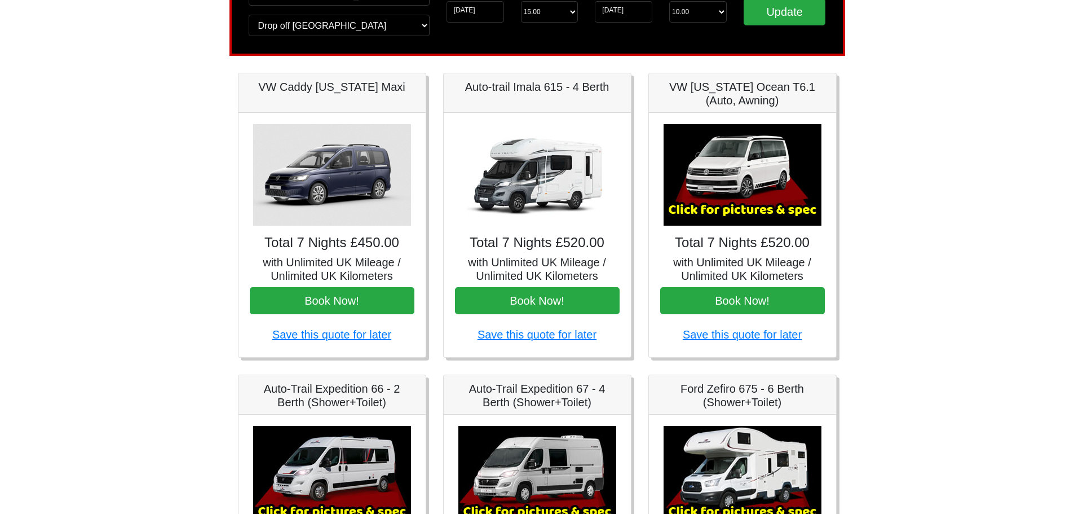
click at [738, 161] on img at bounding box center [743, 174] width 158 height 101
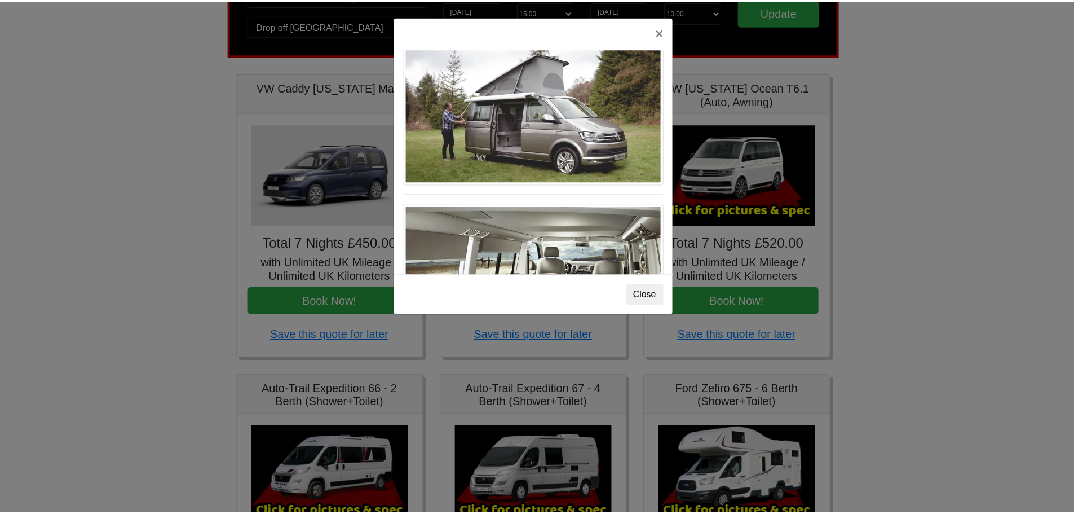
scroll to position [1230, 0]
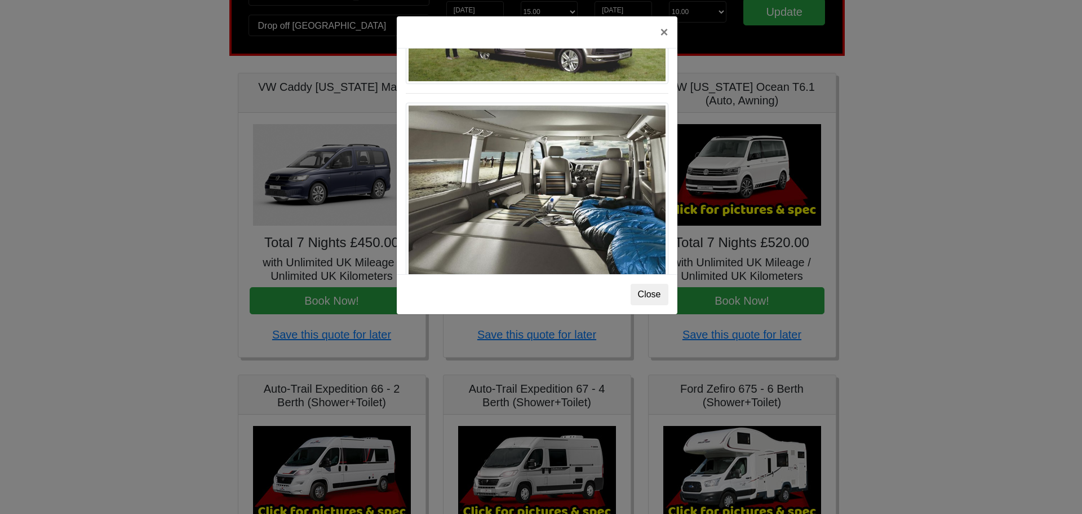
drag, startPoint x: 537, startPoint y: 165, endPoint x: 494, endPoint y: 135, distance: 51.9
click at [494, 135] on img at bounding box center [537, 191] width 263 height 177
click at [962, 152] on div "× VW [US_STATE] Ocean T6 Spec TECHNICAL DATA Engine: Diesel Transmission: DSG A…" at bounding box center [541, 257] width 1082 height 514
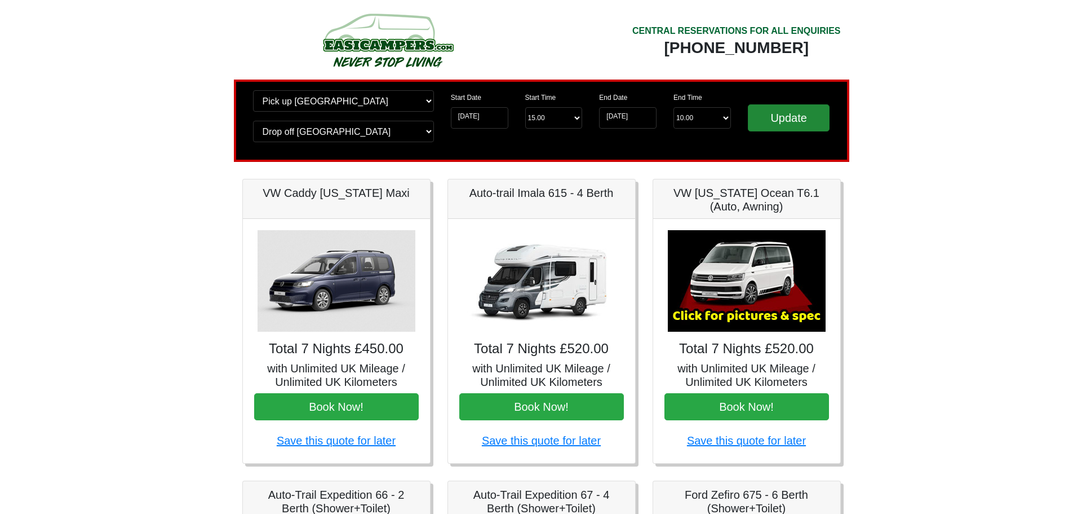
scroll to position [0, 0]
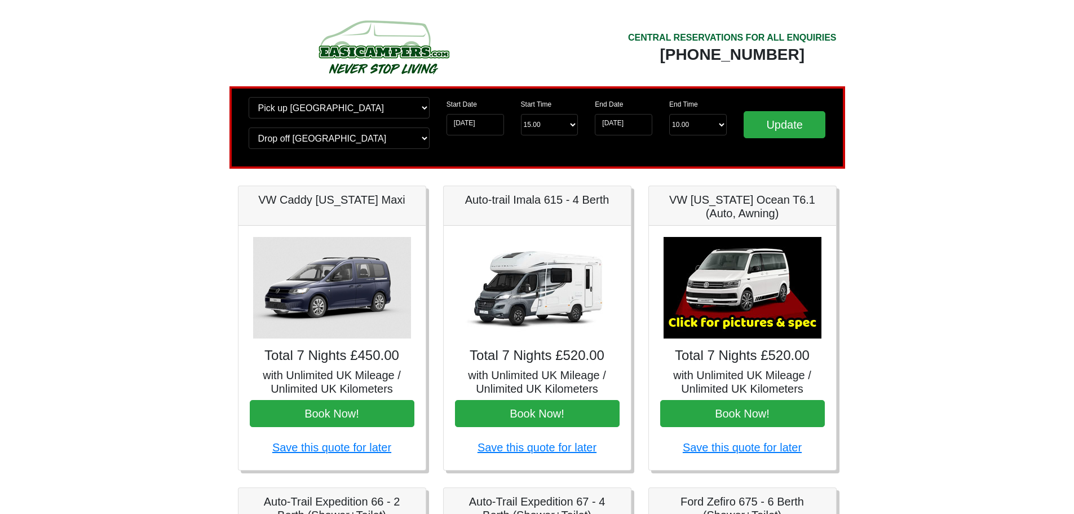
click at [741, 297] on img at bounding box center [743, 287] width 158 height 101
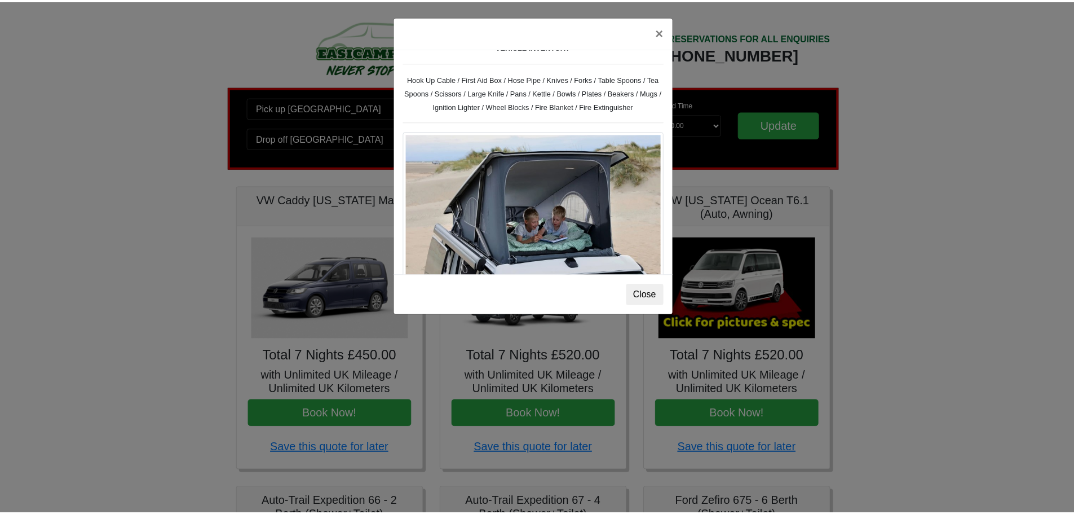
scroll to position [507, 0]
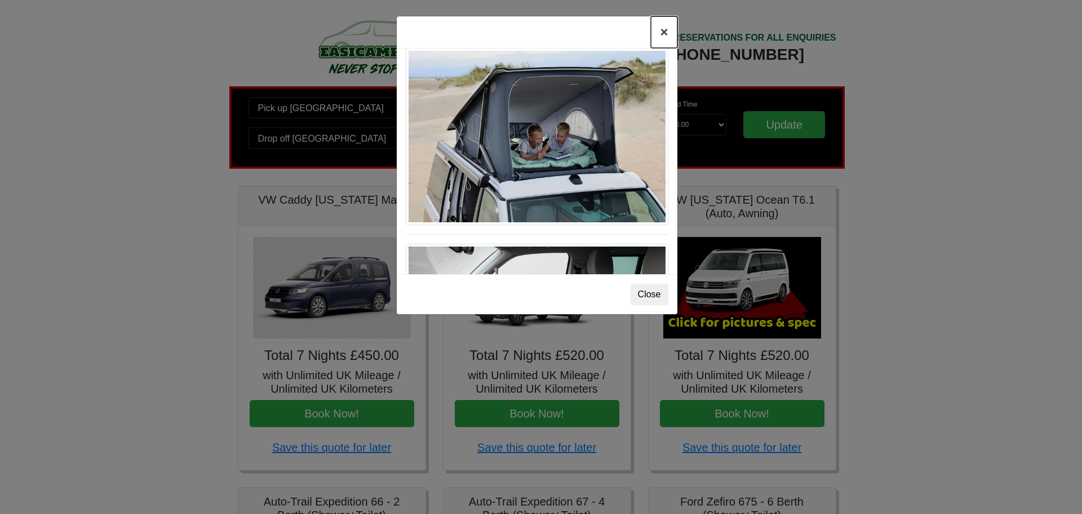
click at [665, 38] on button "×" at bounding box center [664, 32] width 26 height 32
